Goal: Ask a question

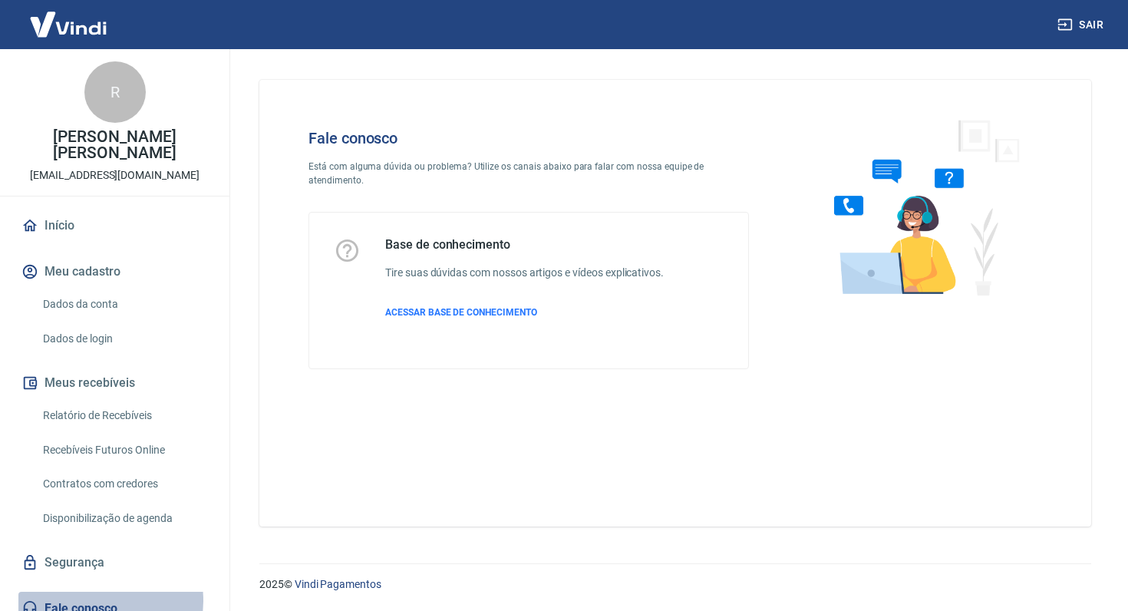
click at [90, 591] on link "Fale conosco" at bounding box center [114, 608] width 193 height 34
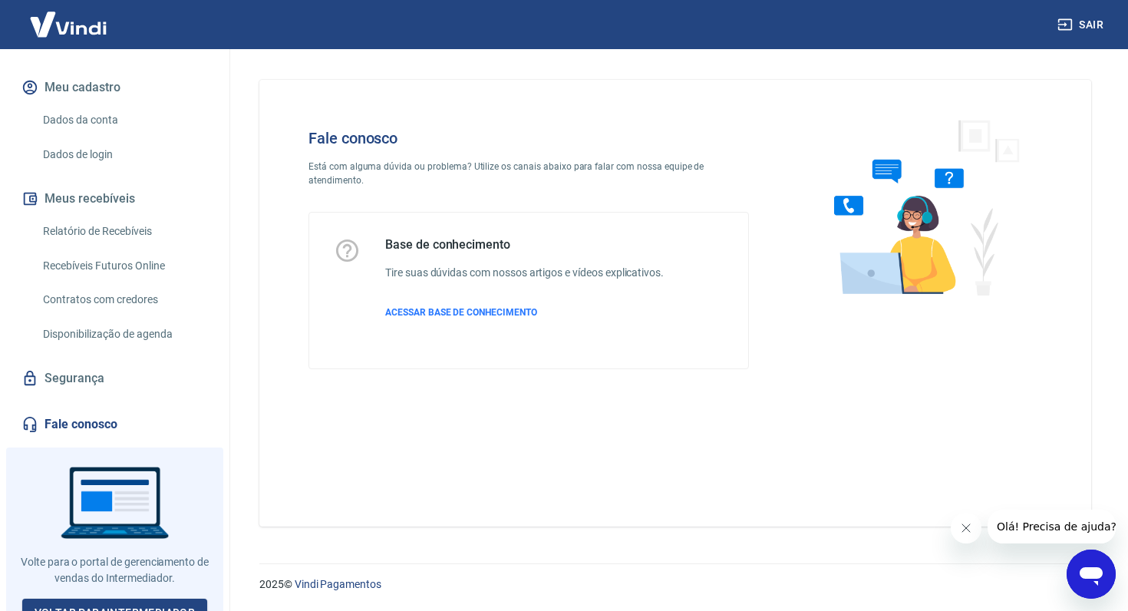
click at [1105, 571] on div "Abrir janela de mensagens" at bounding box center [1091, 574] width 46 height 46
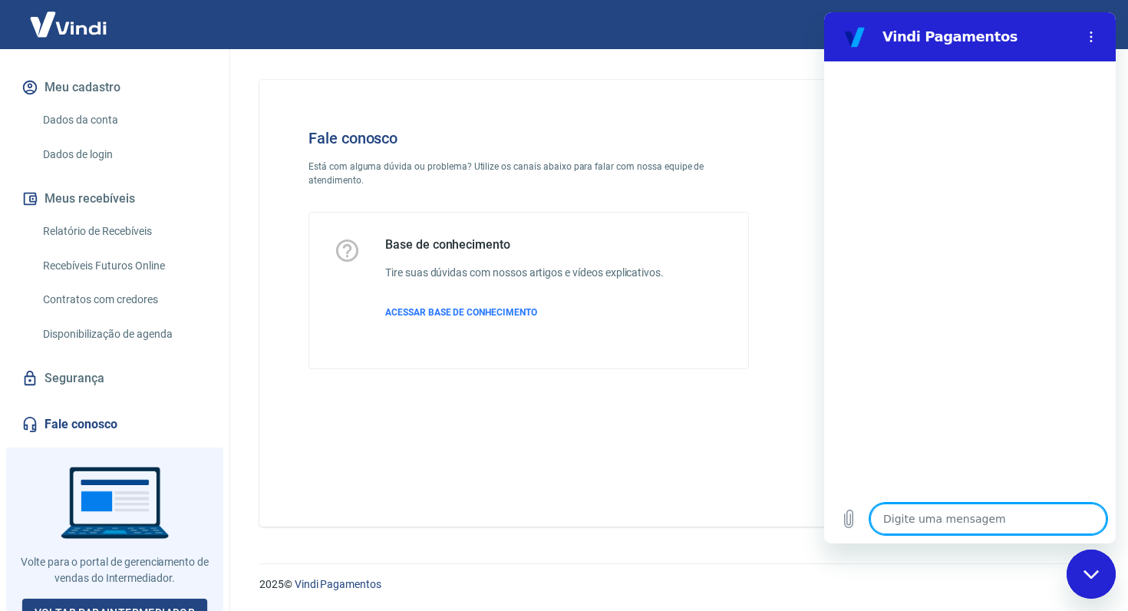
click at [975, 518] on textarea at bounding box center [988, 518] width 236 height 31
click at [1094, 583] on div "Fechar janela de mensagens" at bounding box center [1091, 574] width 46 height 46
type textarea "x"
